Goal: Feedback & Contribution: Contribute content

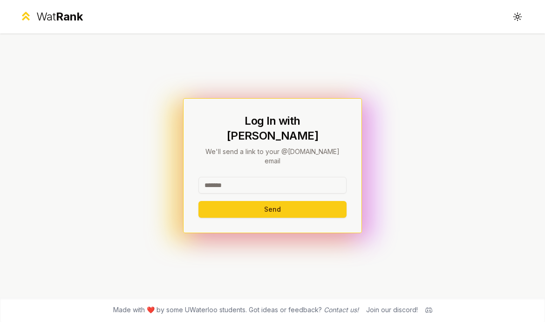
click at [251, 193] on input at bounding box center [272, 185] width 148 height 17
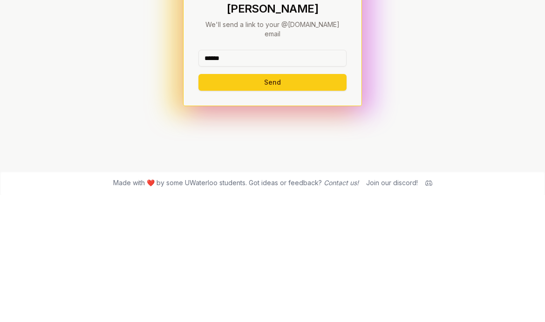
type input "******"
click at [312, 201] on button "Send" at bounding box center [272, 209] width 148 height 17
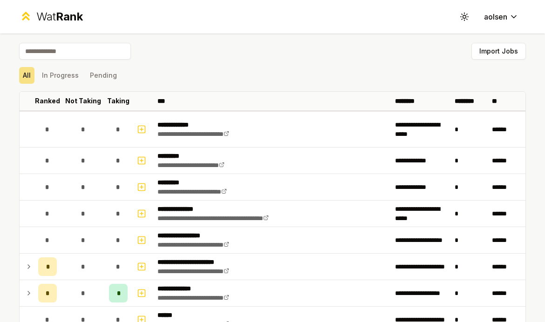
click at [32, 268] on icon at bounding box center [28, 266] width 7 height 11
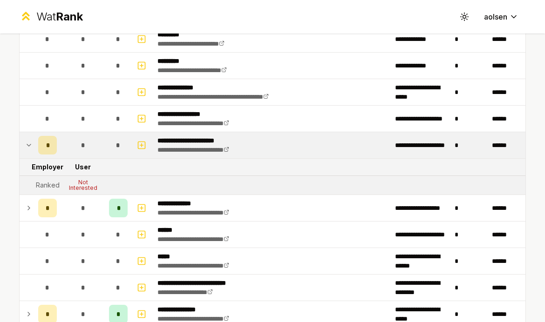
scroll to position [90, 0]
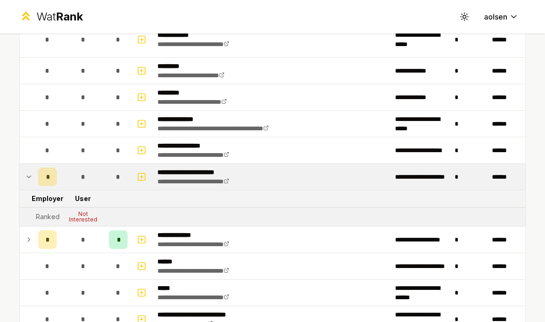
click at [143, 177] on icon "button" at bounding box center [141, 176] width 9 height 11
select select
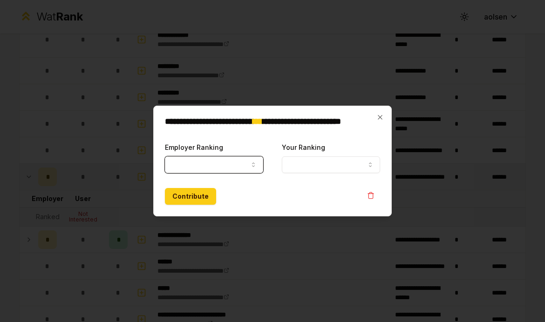
click at [237, 161] on button "Employer Ranking" at bounding box center [214, 165] width 98 height 17
select select "*****"
click at [312, 164] on button "Your Ranking" at bounding box center [331, 165] width 98 height 17
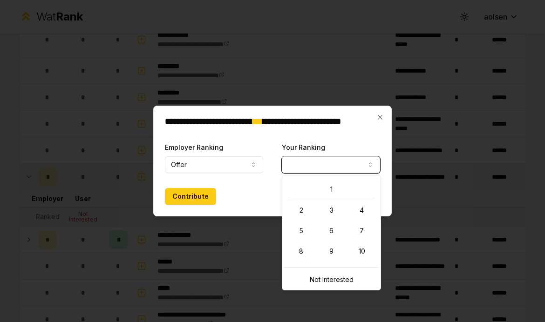
select select "*"
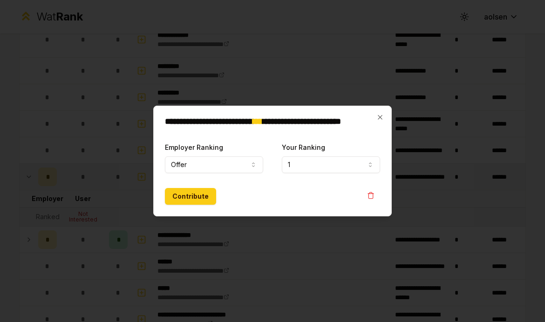
click at [198, 199] on button "Contribute" at bounding box center [190, 196] width 51 height 17
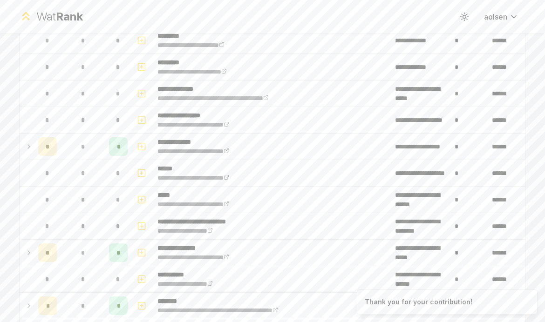
scroll to position [158, 0]
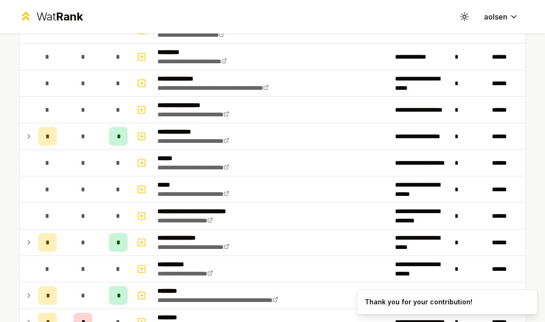
click at [30, 136] on icon at bounding box center [28, 136] width 7 height 11
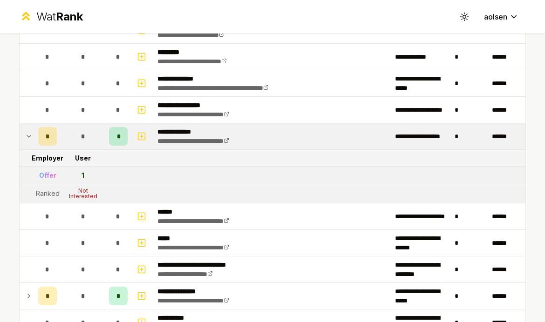
click at [31, 135] on icon at bounding box center [28, 136] width 7 height 11
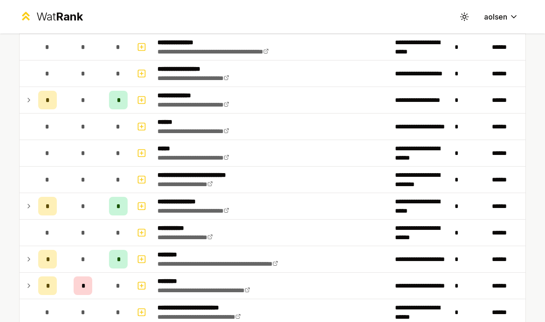
scroll to position [224, 0]
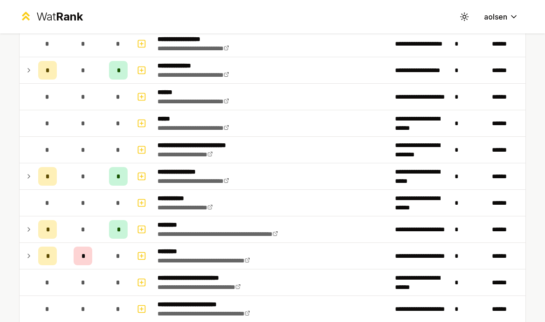
click at [27, 170] on td at bounding box center [27, 177] width 15 height 26
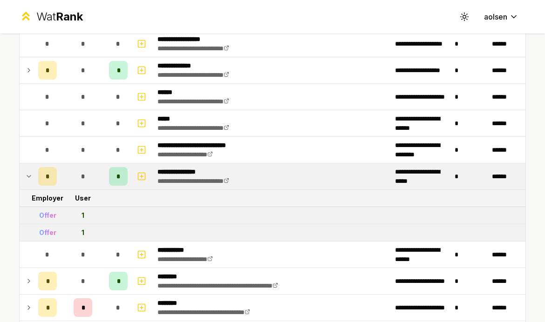
click at [31, 177] on icon at bounding box center [28, 176] width 7 height 11
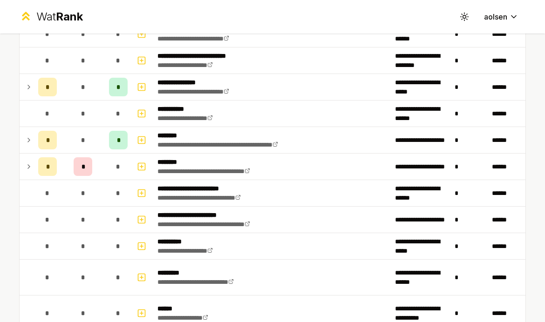
scroll to position [316, 0]
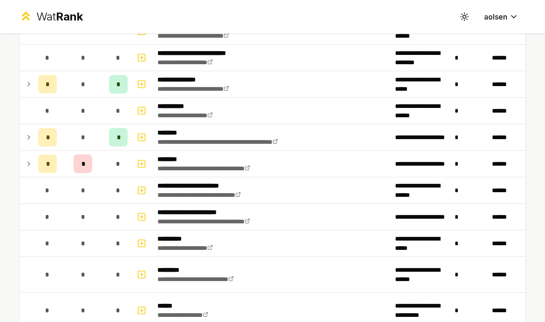
click at [32, 160] on icon at bounding box center [28, 163] width 7 height 11
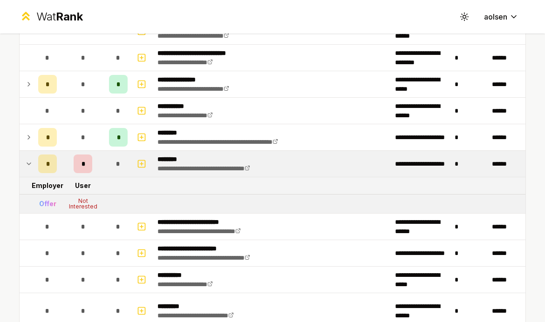
click at [25, 164] on icon at bounding box center [28, 163] width 7 height 11
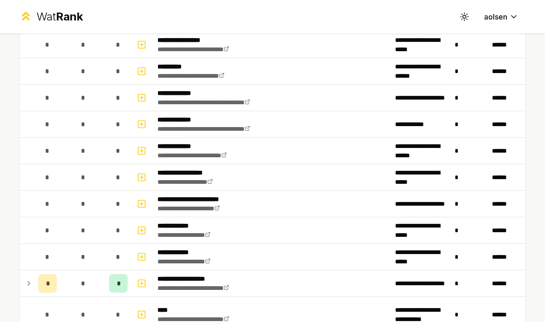
scroll to position [614, 0]
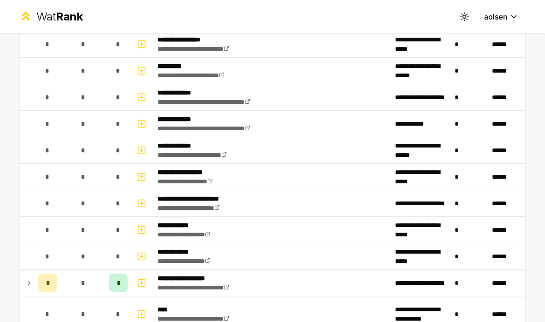
click at [28, 283] on icon at bounding box center [28, 283] width 7 height 11
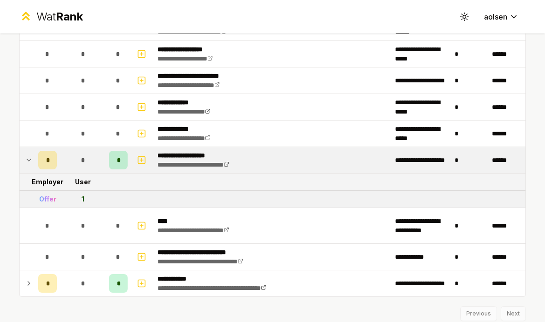
scroll to position [737, 0]
click at [25, 279] on icon at bounding box center [28, 284] width 7 height 11
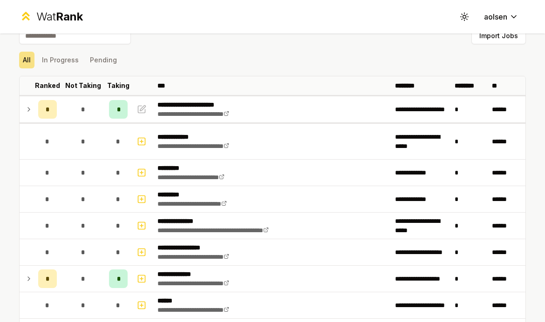
scroll to position [21, 0]
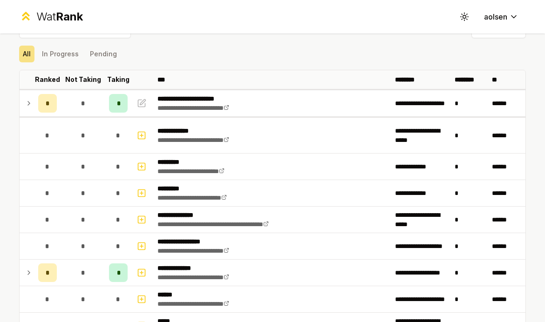
click at [27, 98] on icon at bounding box center [28, 103] width 7 height 11
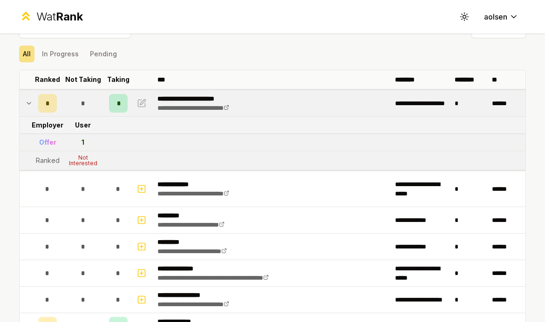
click at [143, 98] on icon "button" at bounding box center [141, 103] width 9 height 11
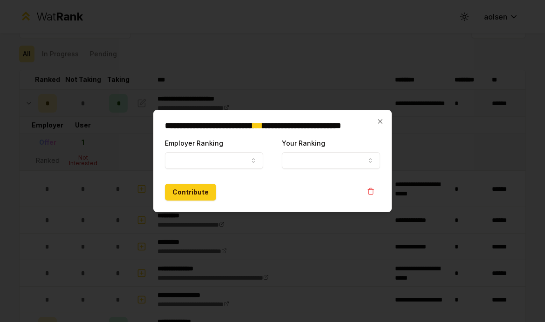
select select "*****"
select select "*"
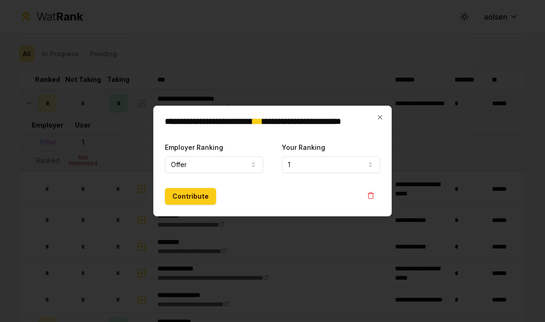
click at [383, 117] on icon "button" at bounding box center [379, 117] width 7 height 7
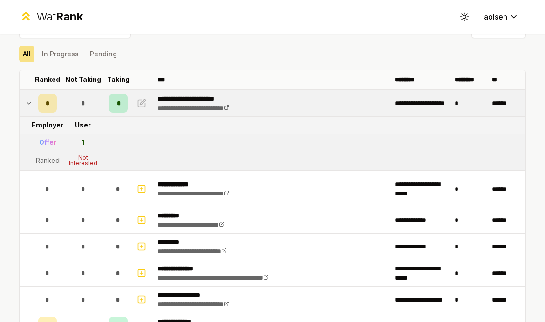
click at [139, 184] on icon "button" at bounding box center [141, 189] width 9 height 11
select select
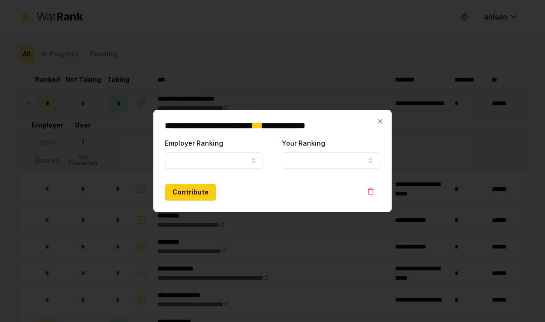
click at [390, 119] on div "**********" at bounding box center [272, 161] width 239 height 102
click at [393, 122] on div at bounding box center [272, 161] width 545 height 322
click at [377, 121] on icon "button" at bounding box center [379, 121] width 7 height 7
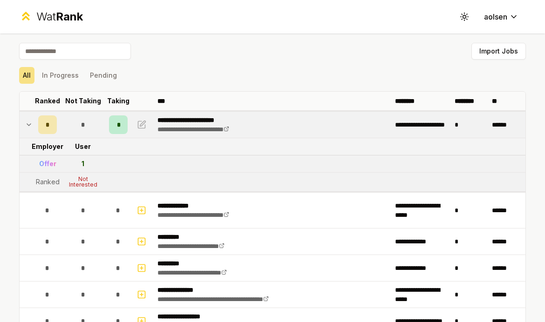
scroll to position [0, 0]
click at [60, 67] on button "In Progress" at bounding box center [60, 75] width 44 height 17
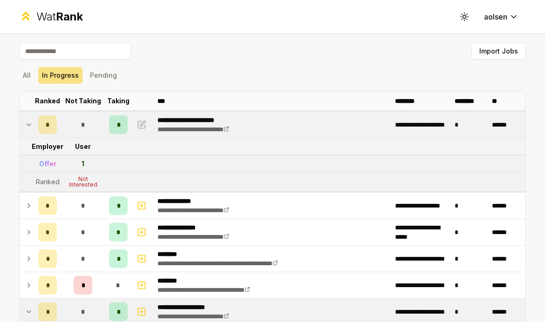
scroll to position [0, 0]
click at [102, 67] on button "Pending" at bounding box center [103, 75] width 34 height 17
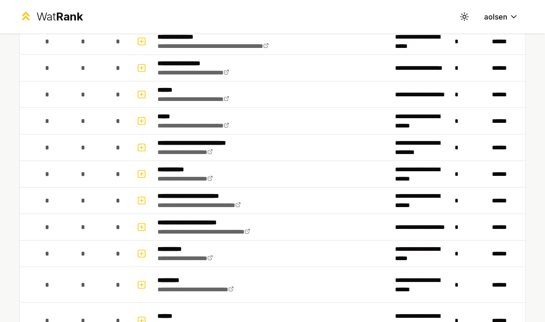
scroll to position [166, 0]
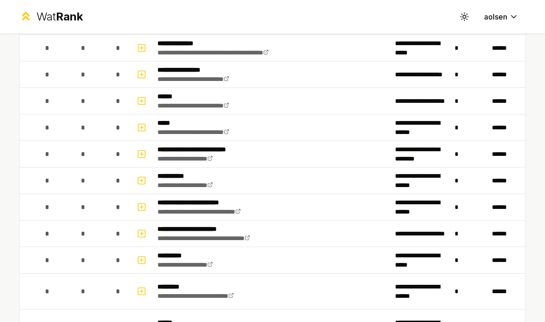
click at [146, 122] on icon "button" at bounding box center [141, 127] width 9 height 11
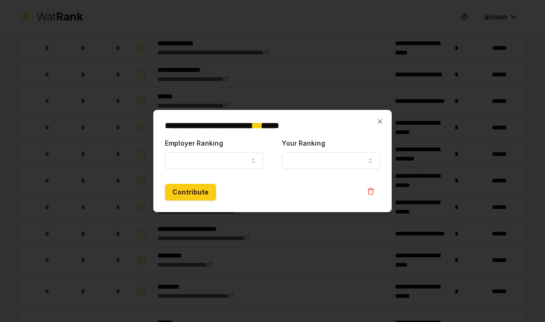
select select
click at [88, 200] on div at bounding box center [272, 161] width 545 height 322
click at [384, 117] on div "**********" at bounding box center [272, 161] width 239 height 102
click at [382, 121] on icon "button" at bounding box center [379, 121] width 7 height 7
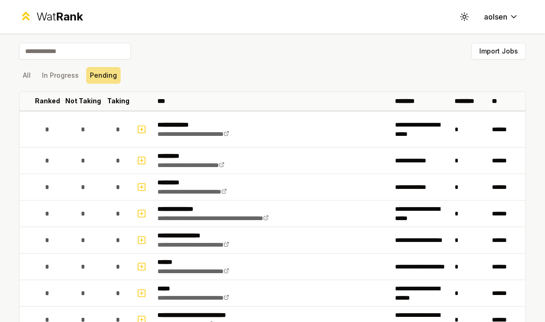
scroll to position [0, 0]
click at [32, 67] on button "All" at bounding box center [26, 75] width 15 height 17
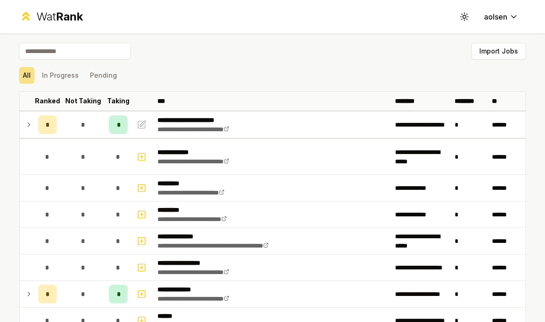
scroll to position [20, 0]
